Goal: Communication & Community: Answer question/provide support

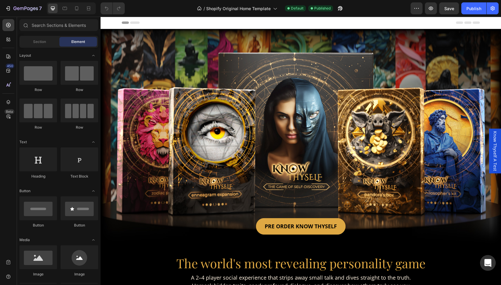
click at [484, 259] on div "Open Intercom Messenger" at bounding box center [488, 263] width 16 height 16
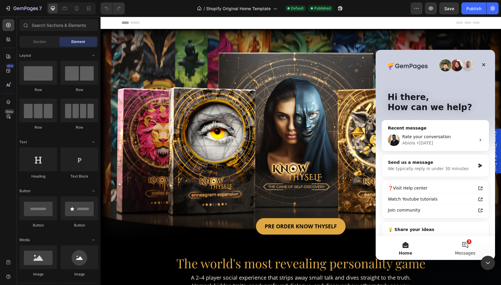
click at [465, 244] on button "3 Messages" at bounding box center [465, 248] width 60 height 24
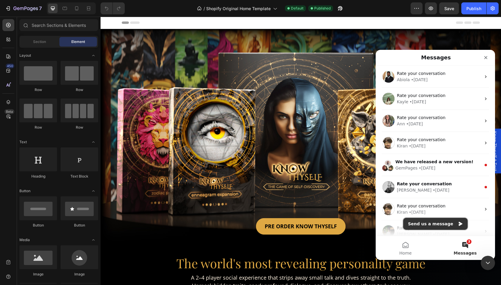
click at [440, 223] on button "Send us a message" at bounding box center [435, 224] width 64 height 12
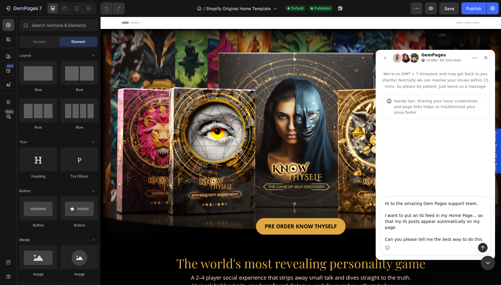
type textarea "Hi to the amazing Gem Pages support team. I want to put an IG feed in my Home P…"
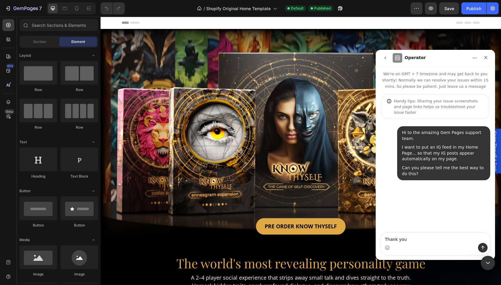
type textarea "Thank you !"
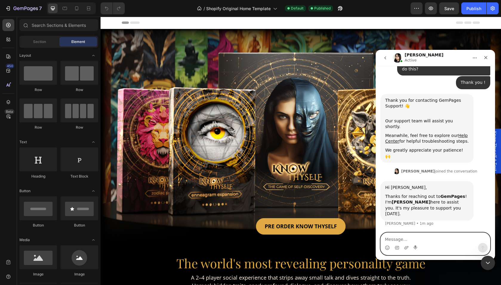
scroll to position [81, 0]
click at [406, 239] on textarea "Envie uma mensagem..." at bounding box center [435, 238] width 109 height 10
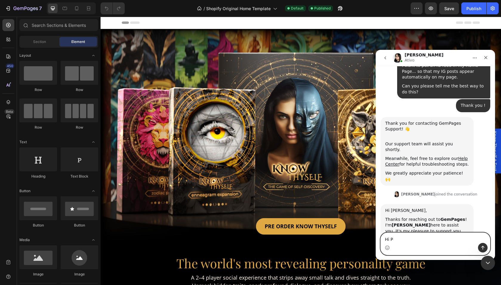
type textarea "Hi P!"
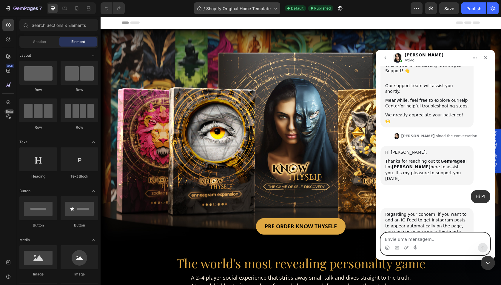
scroll to position [117, 0]
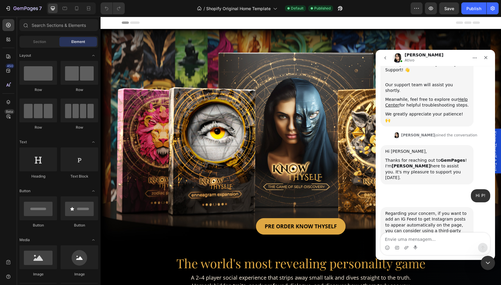
click at [426, 249] on div "Intercom messenger" at bounding box center [435, 248] width 109 height 10
click at [425, 242] on textarea "Envie uma mensagem..." at bounding box center [435, 238] width 109 height 10
type textarea "W"
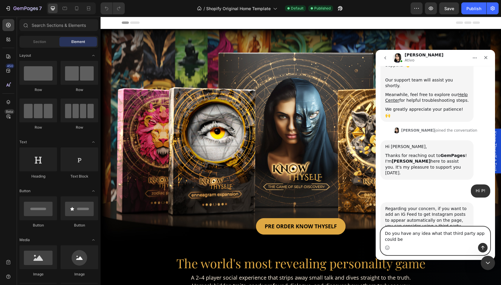
scroll to position [123, 0]
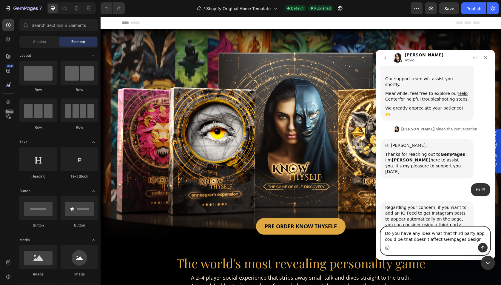
type textarea "Do you have any idea what that third party app could be that doesn't affect Gem…"
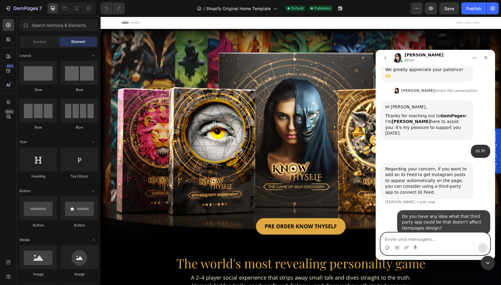
scroll to position [169, 0]
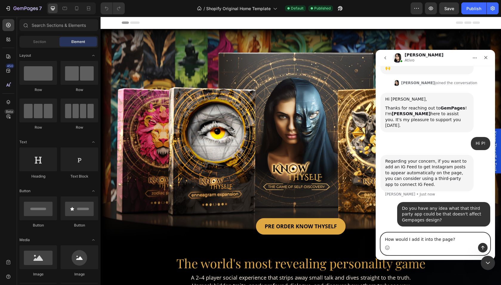
type textarea "How would I add it into the page?"
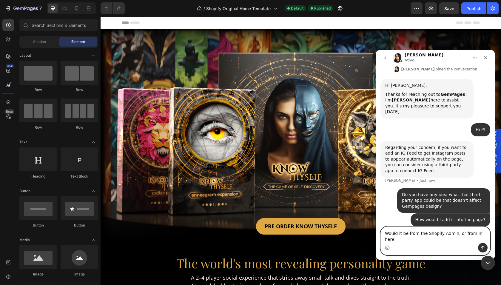
type textarea "Would it be from the Shopify Admin, or from in here?"
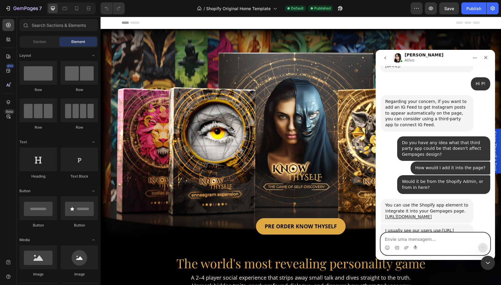
scroll to position [234, 0]
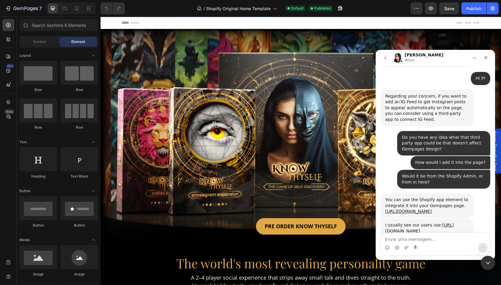
click at [410, 208] on div "[URL][DOMAIN_NAME]" at bounding box center [426, 211] width 83 height 6
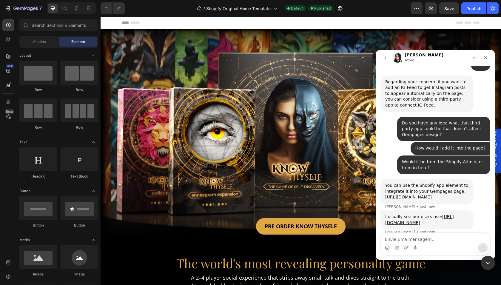
scroll to position [263, 0]
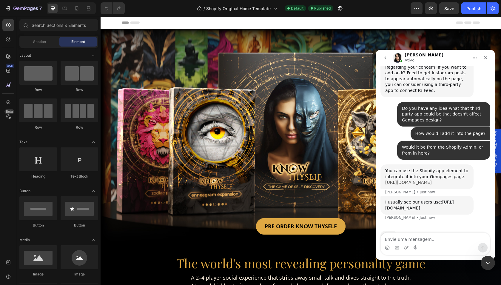
click at [398, 180] on link "[URL][DOMAIN_NAME]" at bounding box center [408, 182] width 47 height 5
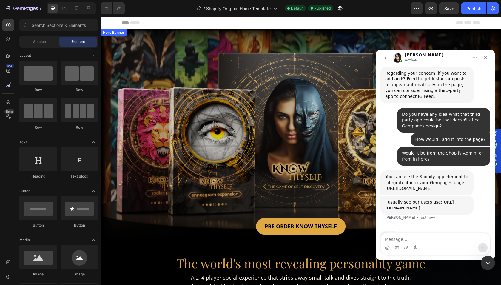
scroll to position [281, 0]
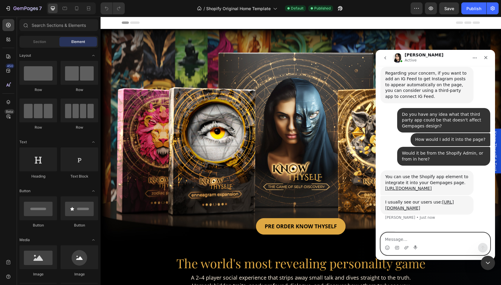
click at [407, 241] on textarea "Message…" at bounding box center [435, 238] width 109 height 10
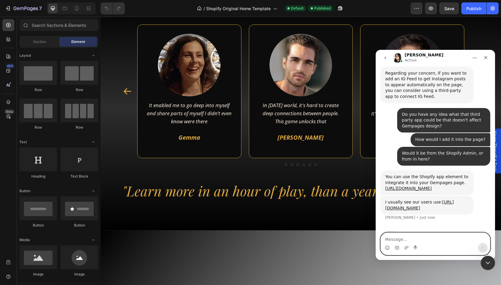
scroll to position [1303, 0]
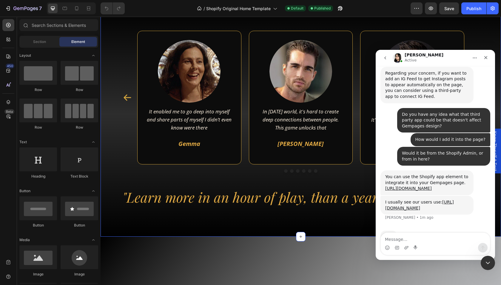
click at [246, 88] on div "Image It enabled me to go deep into myself and share parts of myself I didn’t e…" at bounding box center [300, 119] width 400 height 236
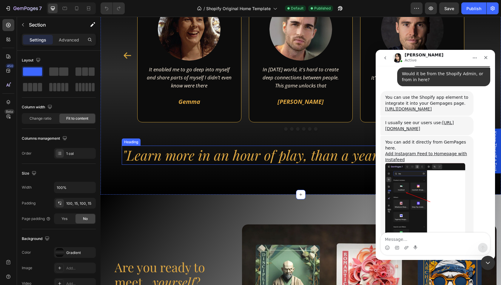
scroll to position [361, 0]
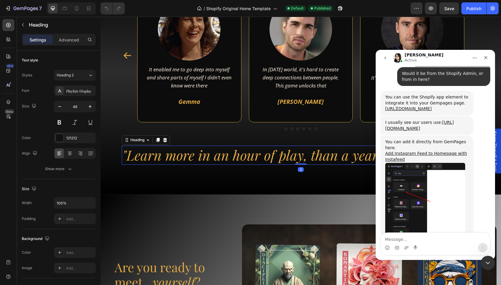
click at [293, 153] on icon ""Learn more in an hour of play, than a year of conversation"" at bounding box center [299, 155] width 354 height 18
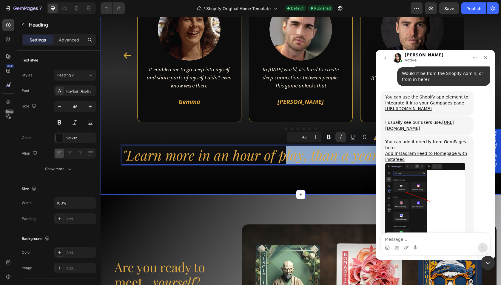
drag, startPoint x: 285, startPoint y: 157, endPoint x: 276, endPoint y: 152, distance: 10.0
click at [174, 142] on div "Image It enabled me to go deep into myself and share parts of myself I didn’t e…" at bounding box center [301, 77] width 358 height 176
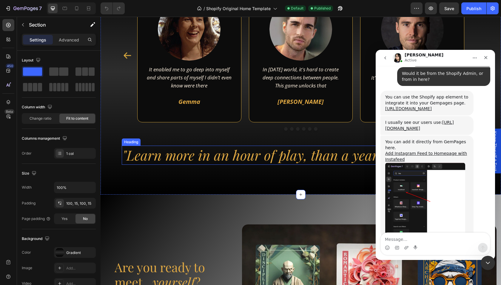
click at [138, 150] on icon ""Learn more in an hour of play, than a year of conversation"" at bounding box center [299, 155] width 354 height 18
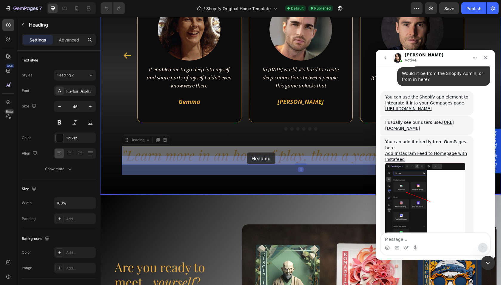
drag, startPoint x: 127, startPoint y: 140, endPoint x: 247, endPoint y: 152, distance: 120.5
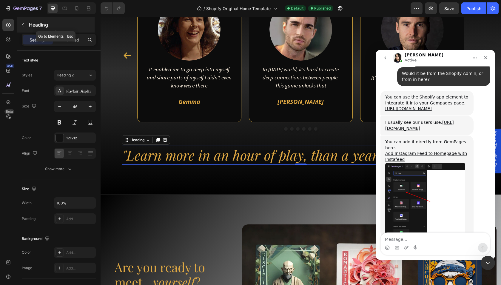
click at [25, 25] on icon "button" at bounding box center [23, 24] width 5 height 5
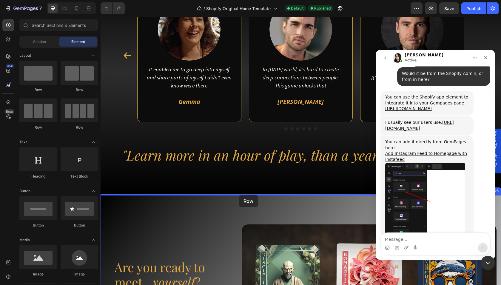
drag, startPoint x: 139, startPoint y: 92, endPoint x: 239, endPoint y: 195, distance: 143.4
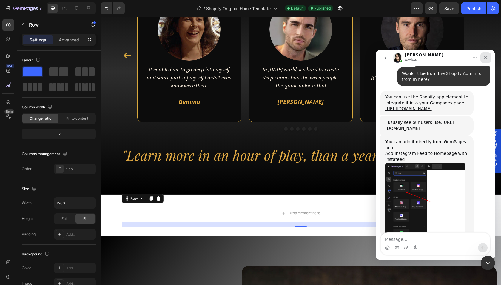
click at [485, 56] on icon "Close" at bounding box center [485, 57] width 5 height 5
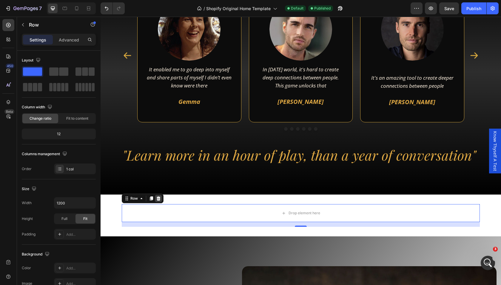
click at [159, 198] on icon at bounding box center [159, 198] width 4 height 4
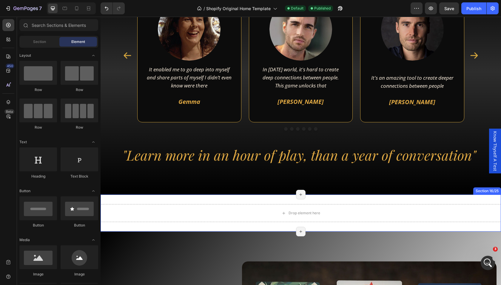
click at [432, 199] on div "Drop element here Section 16/25 Page has reached Shopify’s 25 section-limit Pag…" at bounding box center [300, 212] width 400 height 37
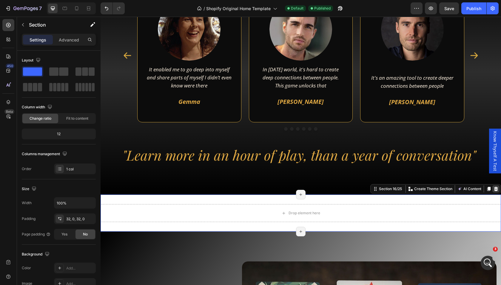
click at [496, 188] on icon at bounding box center [496, 189] width 4 height 4
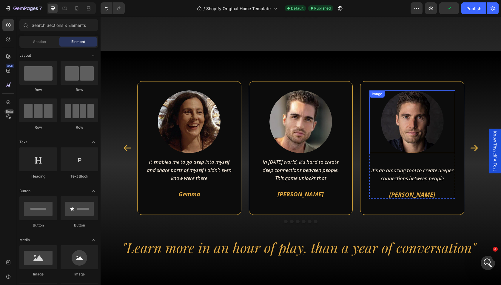
scroll to position [1249, 0]
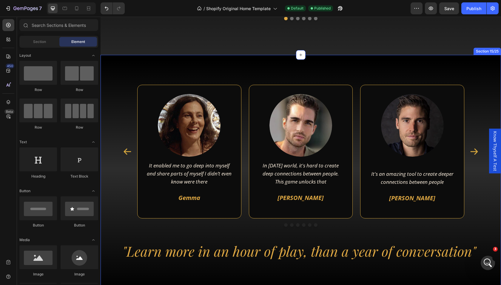
click at [455, 144] on div "Image It enabled me to go deep into myself and share parts of myself I didn’t e…" at bounding box center [300, 173] width 400 height 236
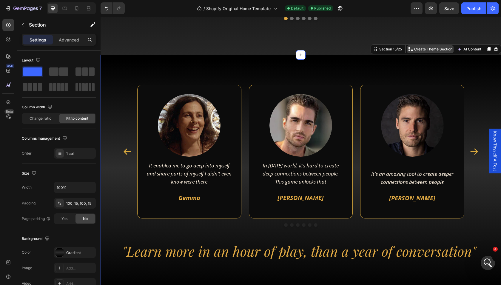
click at [425, 52] on p "Create Theme Section" at bounding box center [433, 49] width 38 height 5
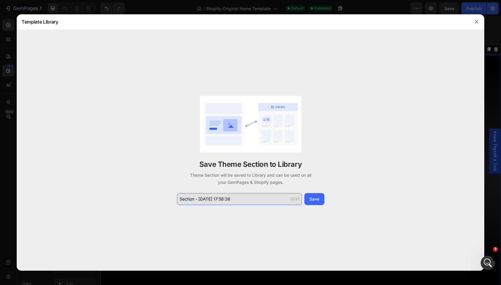
click at [228, 198] on input "Section - [DATE] 17:58:38" at bounding box center [239, 199] width 125 height 12
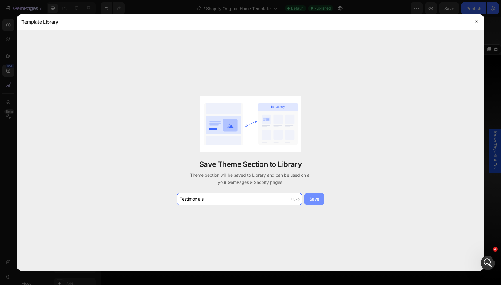
type input "Testimonials"
click at [312, 198] on div "Save" at bounding box center [314, 199] width 10 height 6
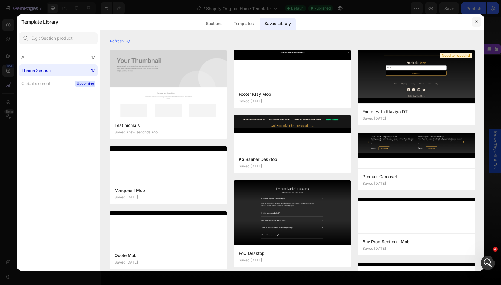
click at [476, 20] on icon "button" at bounding box center [476, 21] width 5 height 5
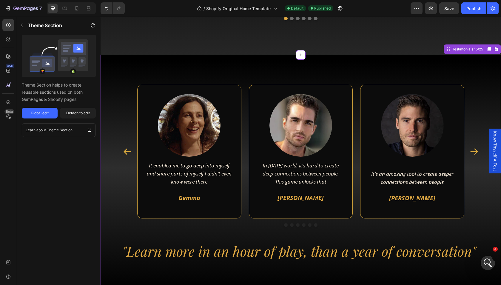
click at [494, 250] on div "Image It enabled me to go deep into myself and share parts of myself I didn’t e…" at bounding box center [300, 173] width 400 height 236
click at [488, 261] on icon "Open Intercom Messenger" at bounding box center [487, 262] width 10 height 10
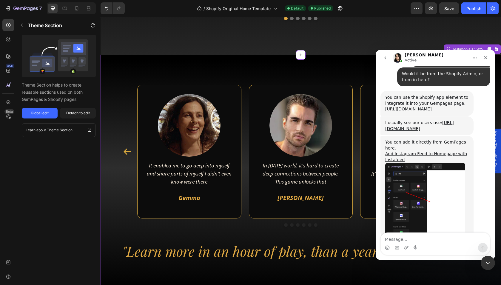
scroll to position [361, 0]
click at [419, 243] on div "Intercom messenger" at bounding box center [435, 248] width 109 height 10
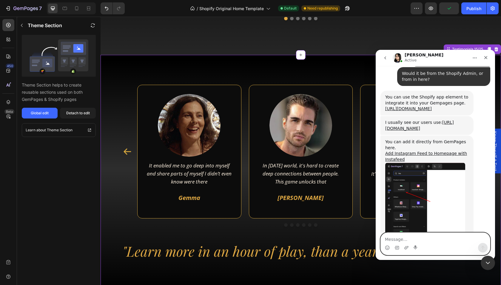
click at [414, 241] on textarea "Message…" at bounding box center [435, 238] width 109 height 10
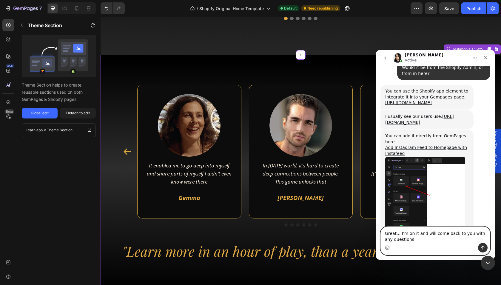
type textarea "Great... I'm on it and will come back to you with any questions."
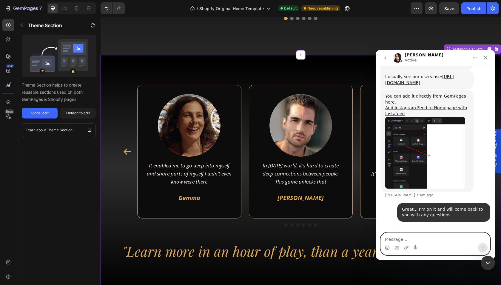
scroll to position [407, 0]
